Goal: Task Accomplishment & Management: Manage account settings

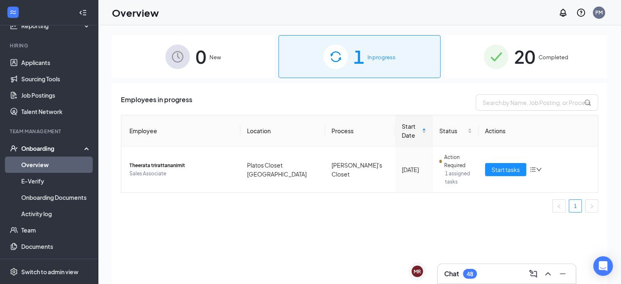
scroll to position [63, 0]
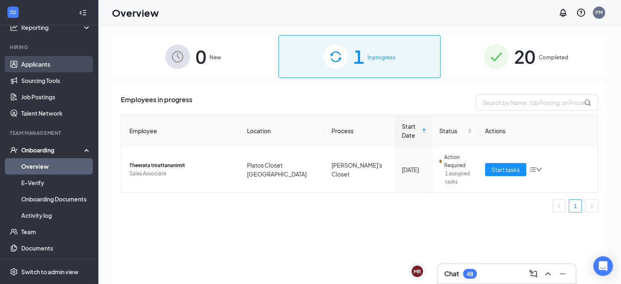
click at [47, 65] on link "Applicants" at bounding box center [56, 64] width 70 height 16
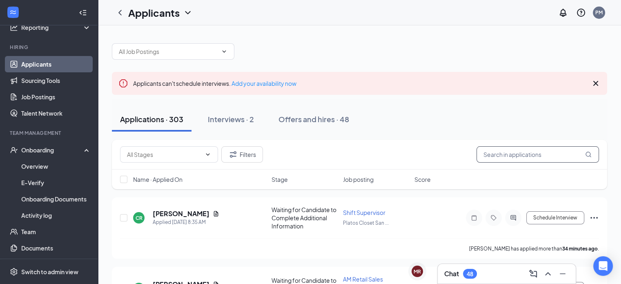
click at [525, 158] on input "text" at bounding box center [537, 154] width 122 height 16
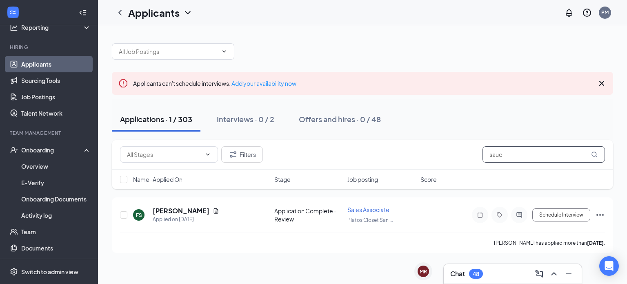
type input "sauc"
click at [191, 213] on h5 "[PERSON_NAME]" at bounding box center [181, 210] width 57 height 9
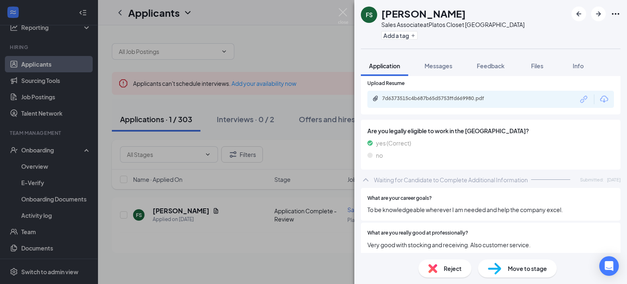
scroll to position [316, 0]
click at [490, 270] on img at bounding box center [494, 268] width 13 height 12
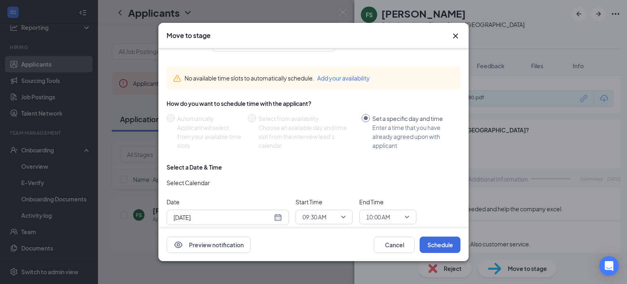
scroll to position [0, 0]
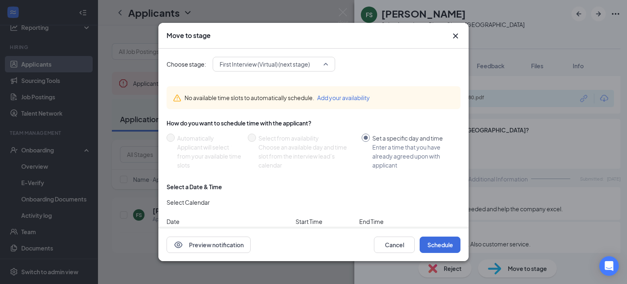
click at [299, 65] on span "First Interview (Virtual) (next stage)" at bounding box center [264, 64] width 90 height 12
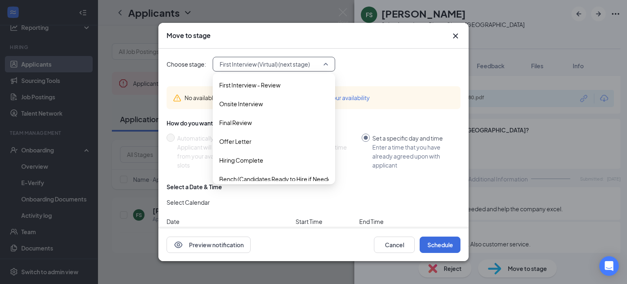
scroll to position [96, 0]
click at [275, 145] on div "Offer Letter" at bounding box center [274, 140] width 122 height 19
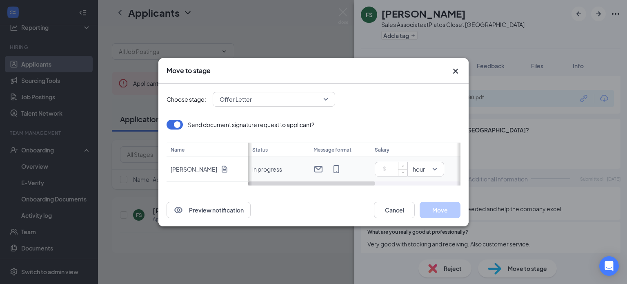
click at [387, 165] on input at bounding box center [392, 169] width 29 height 12
drag, startPoint x: 367, startPoint y: 184, endPoint x: 453, endPoint y: 179, distance: 86.2
click at [453, 179] on div "Status Message format Salary Start date in progress 12.5 hour X days later" at bounding box center [354, 163] width 212 height 43
click at [361, 169] on span "X days later" at bounding box center [346, 169] width 47 height 12
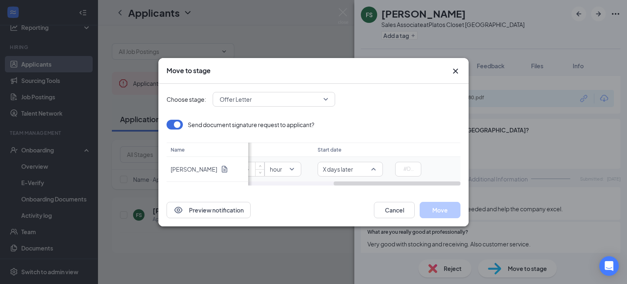
type input "12.5"
click at [352, 151] on span "Specific date" at bounding box center [341, 153] width 35 height 9
click at [400, 169] on input "[DATE]" at bounding box center [414, 168] width 45 height 9
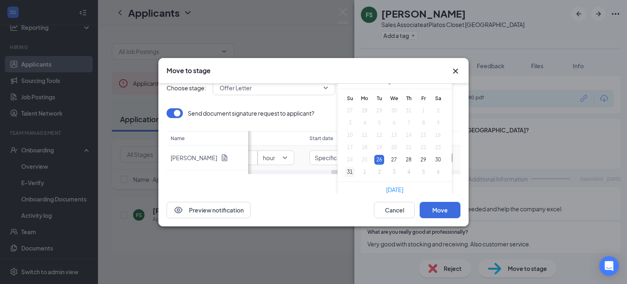
scroll to position [16, 0]
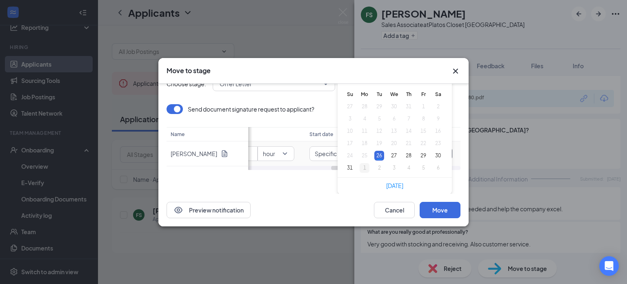
type input "[DATE]"
click at [367, 168] on div "1" at bounding box center [364, 168] width 10 height 10
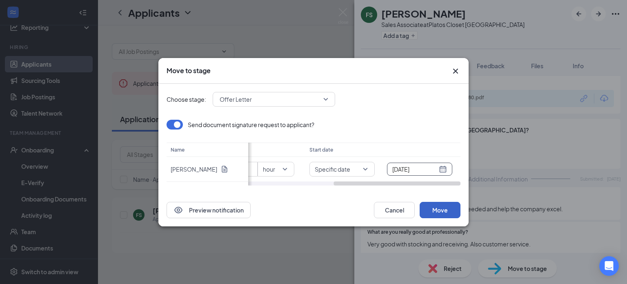
click at [444, 210] on button "Move" at bounding box center [439, 210] width 41 height 16
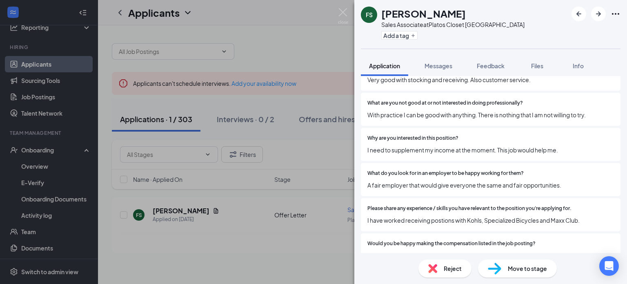
scroll to position [483, 0]
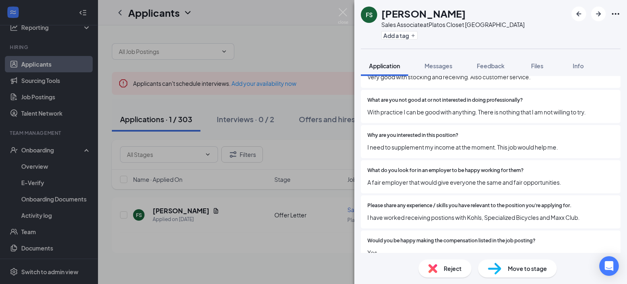
click at [325, 248] on div "FS [PERSON_NAME] Sales Associate at Platos Closet [GEOGRAPHIC_DATA] Add a tag A…" at bounding box center [313, 142] width 627 height 284
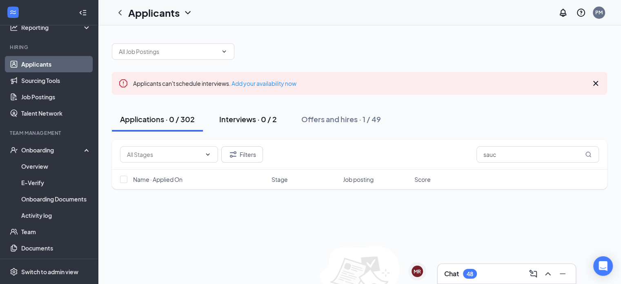
click at [233, 125] on button "Interviews · 0 / 2" at bounding box center [248, 119] width 74 height 24
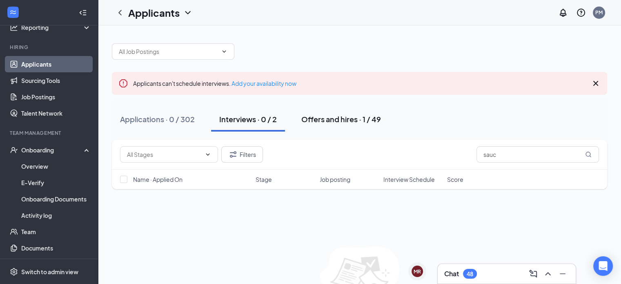
click at [328, 116] on div "Offers and hires · 1 / 49" at bounding box center [341, 119] width 80 height 10
